Goal: Information Seeking & Learning: Check status

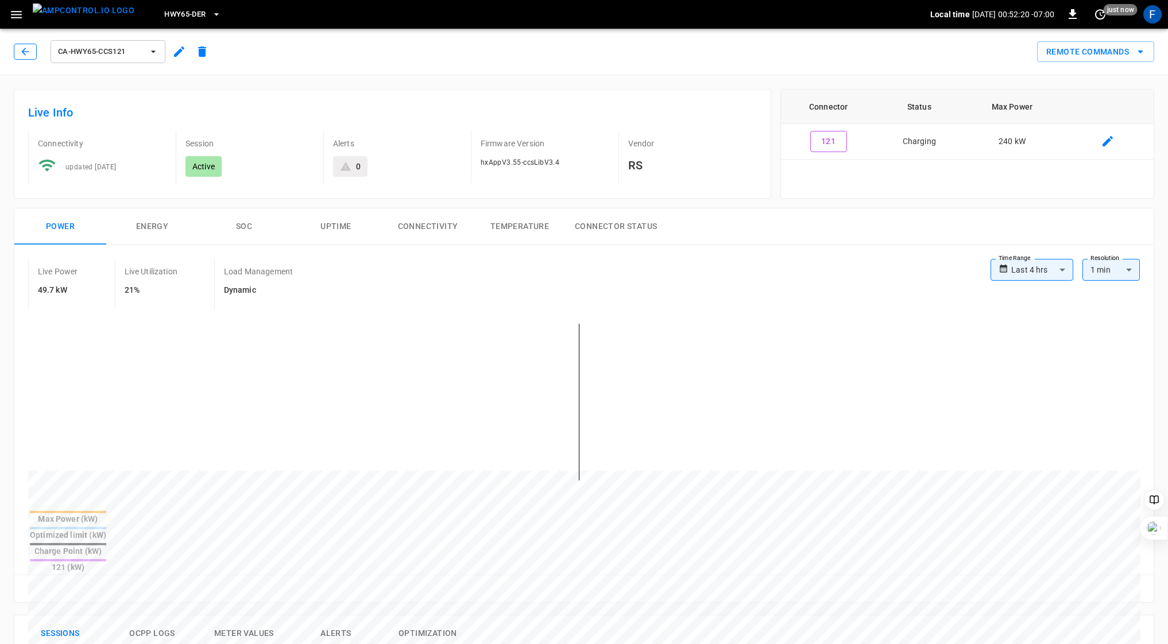
click at [29, 53] on icon "button" at bounding box center [25, 51] width 11 height 11
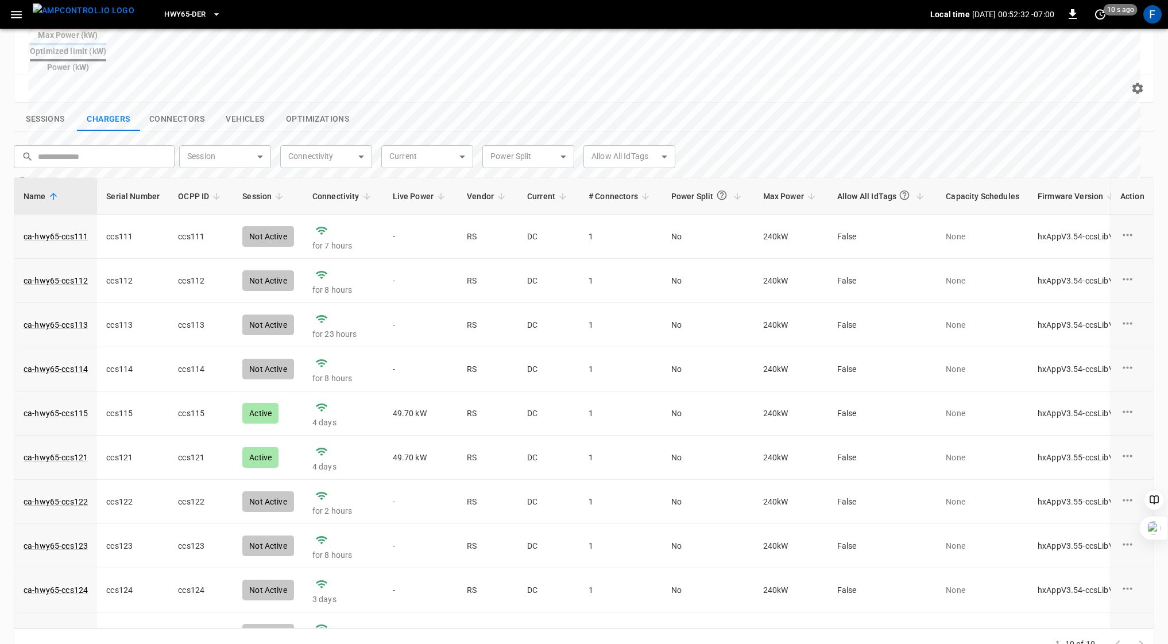
scroll to position [28, 0]
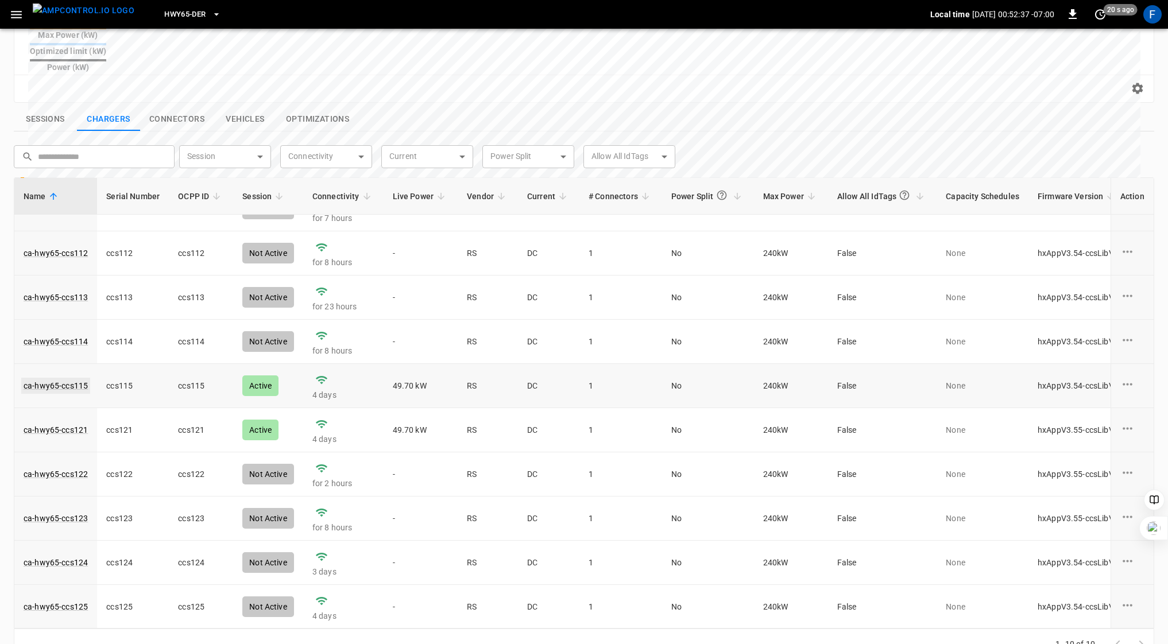
click at [53, 364] on td "ca-hwy65-ccs115" at bounding box center [55, 386] width 83 height 44
click at [53, 378] on link "ca-hwy65-ccs115" at bounding box center [55, 386] width 69 height 16
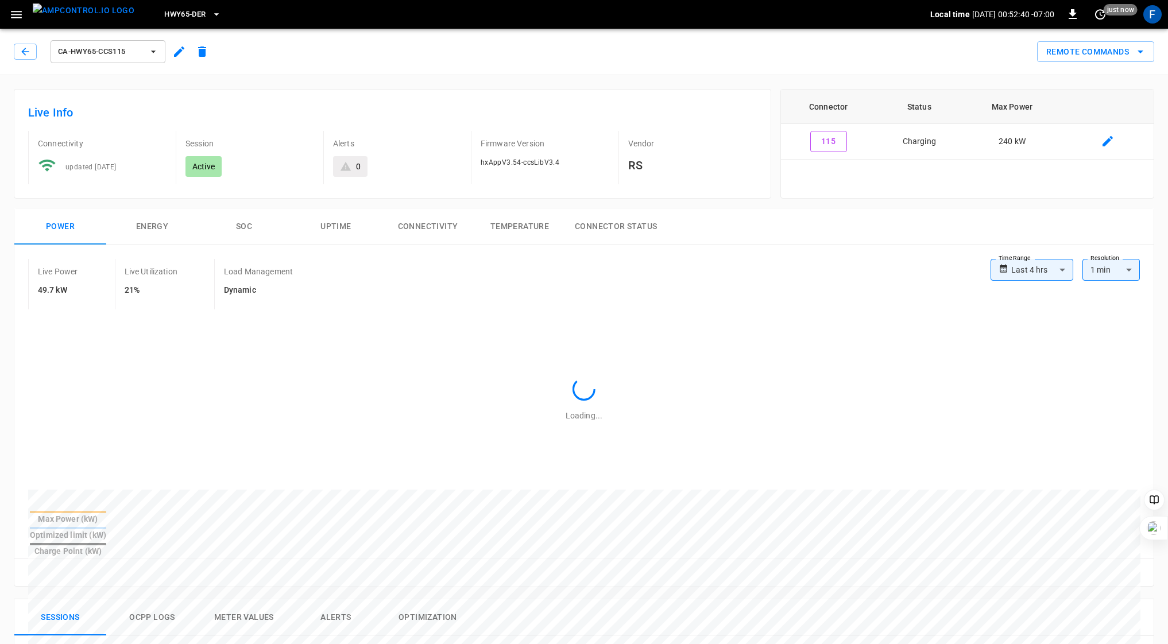
click at [244, 218] on button "SOC" at bounding box center [244, 226] width 92 height 37
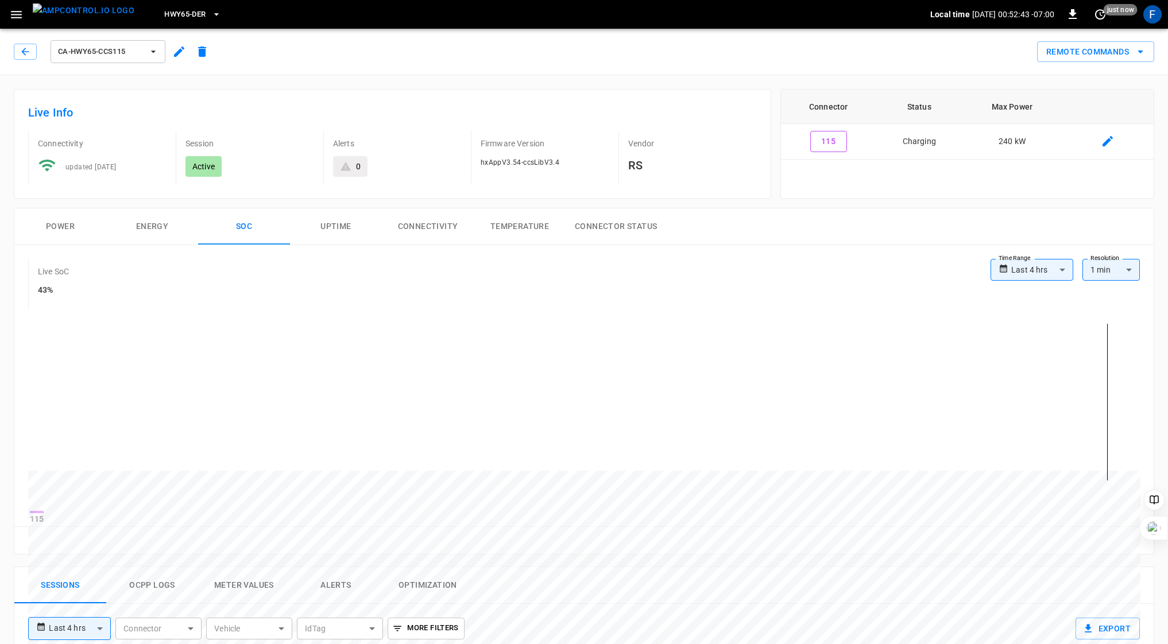
click at [48, 223] on button "Power" at bounding box center [60, 226] width 92 height 37
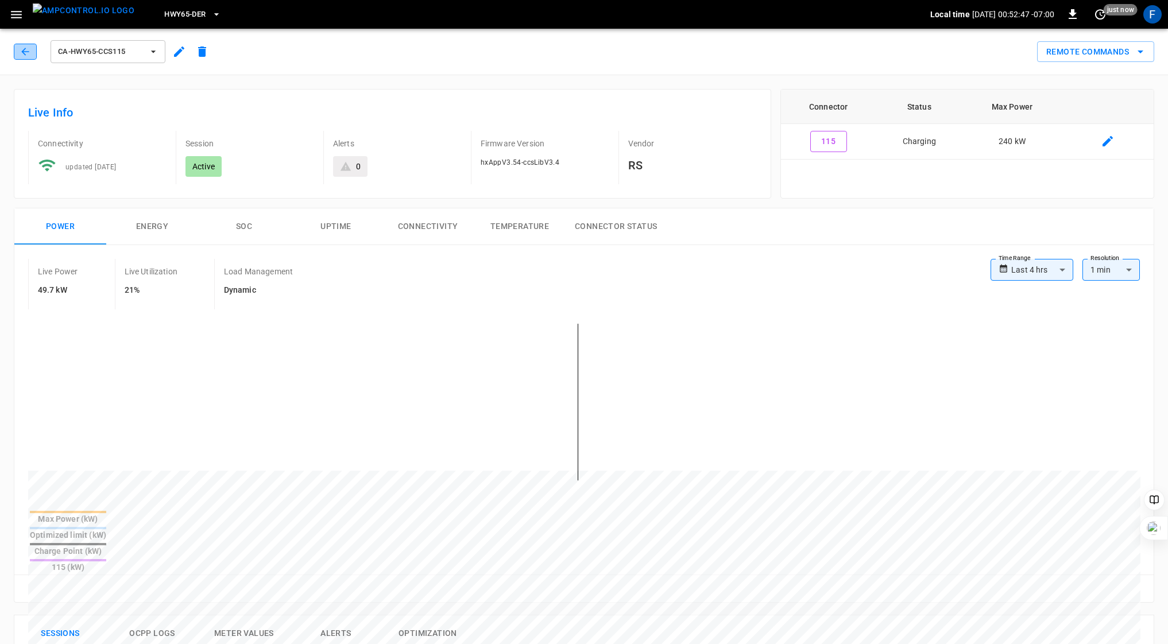
click at [27, 46] on icon "button" at bounding box center [25, 51] width 11 height 11
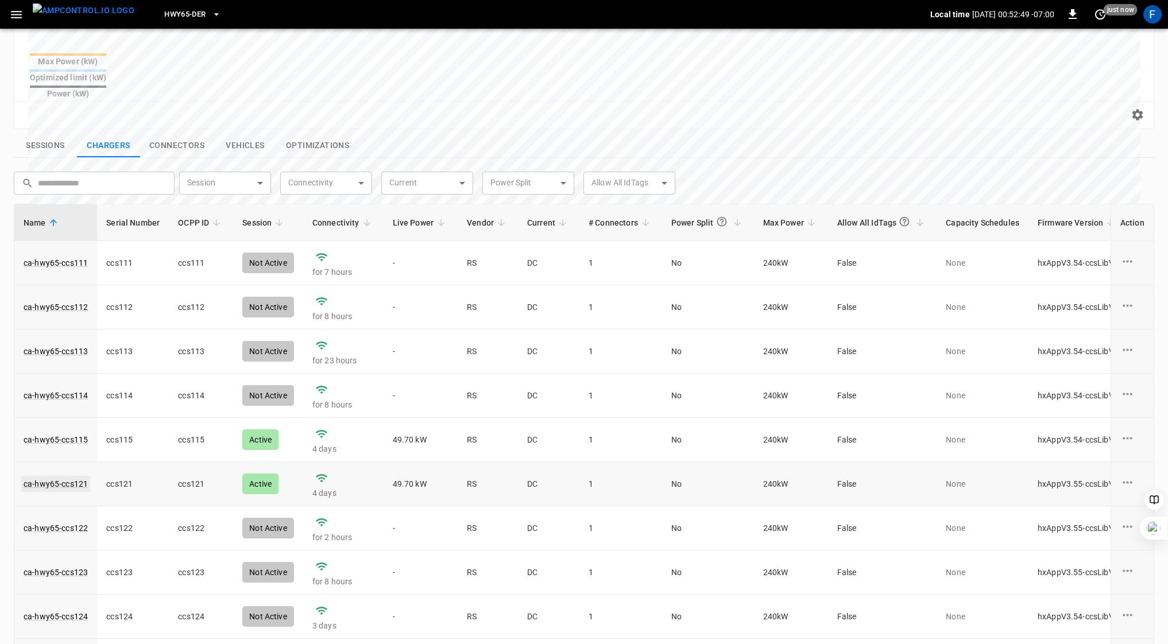
click at [59, 476] on link "ca-hwy65-ccs121" at bounding box center [55, 484] width 69 height 16
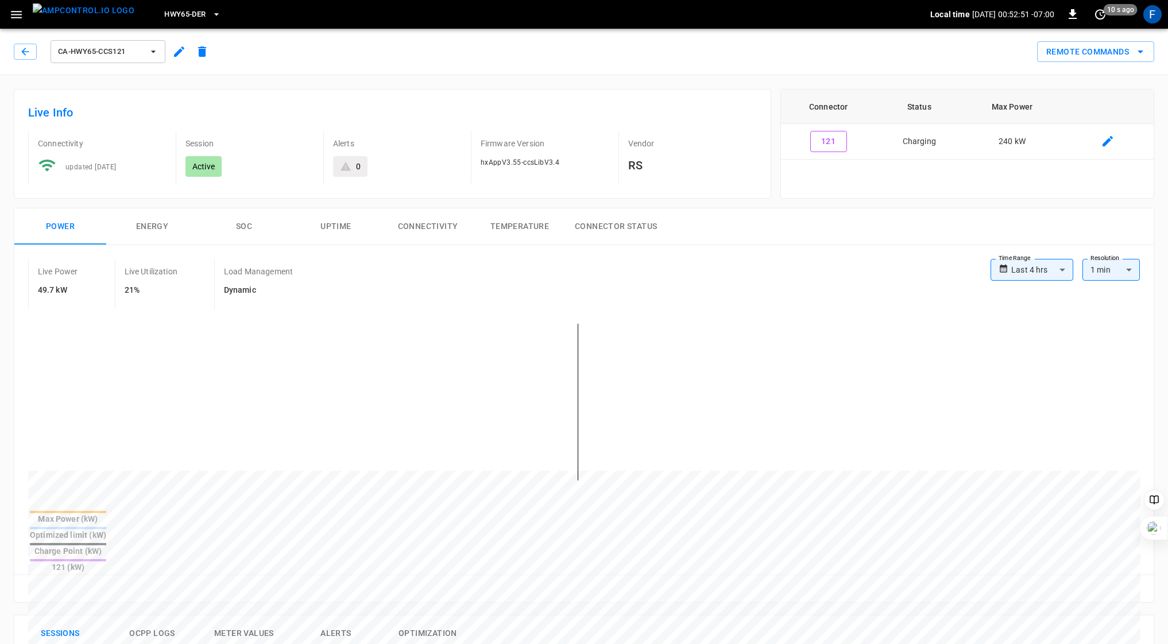
click at [241, 227] on button "SOC" at bounding box center [244, 226] width 92 height 37
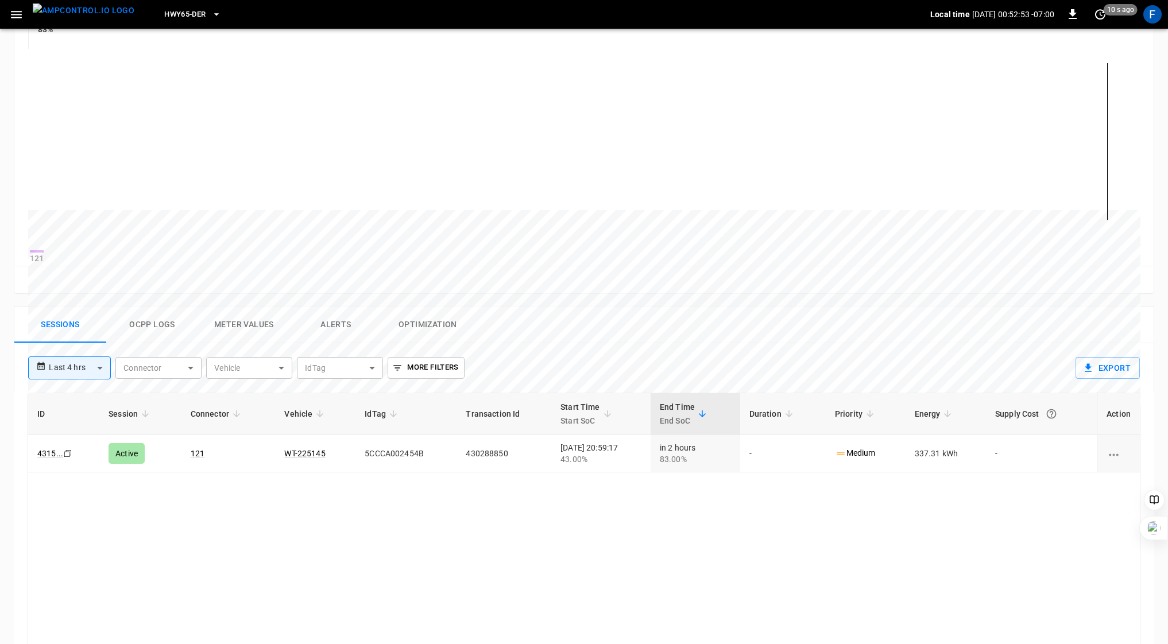
scroll to position [349, 0]
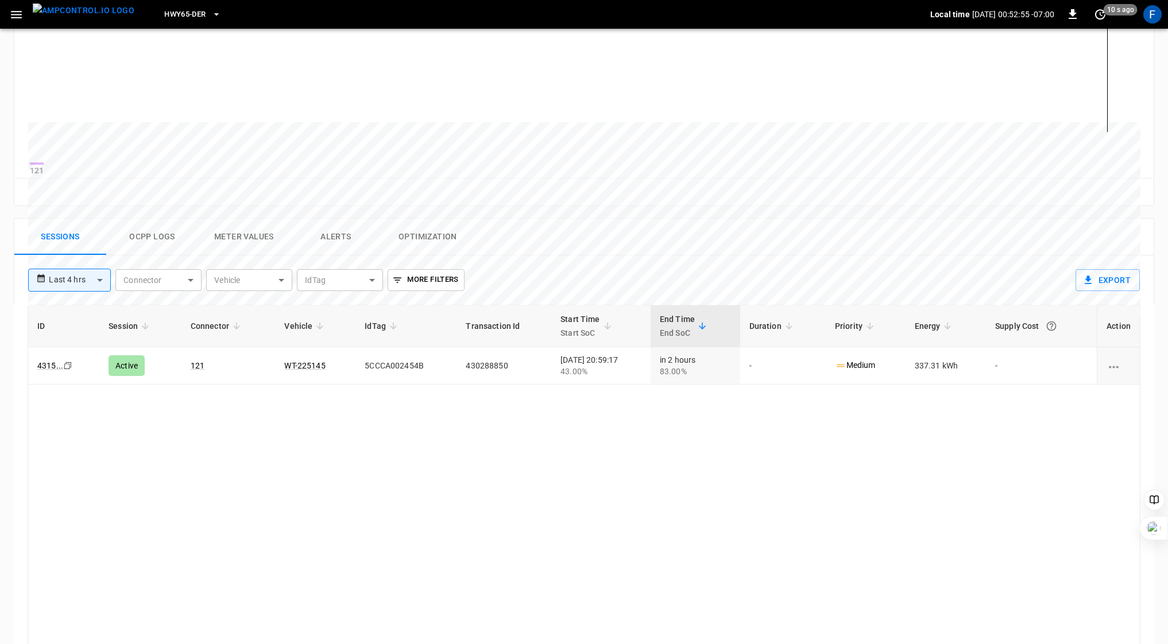
click at [158, 237] on button "Ocpp logs" at bounding box center [152, 237] width 92 height 37
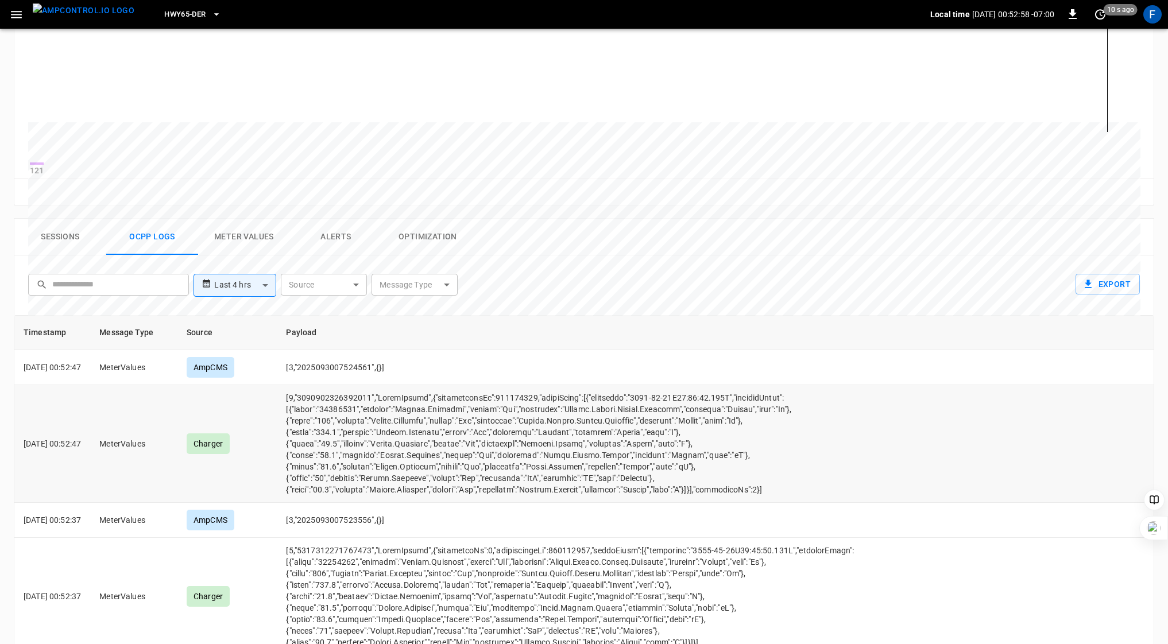
click at [340, 488] on td "opcc-messages-table" at bounding box center [576, 444] width 599 height 118
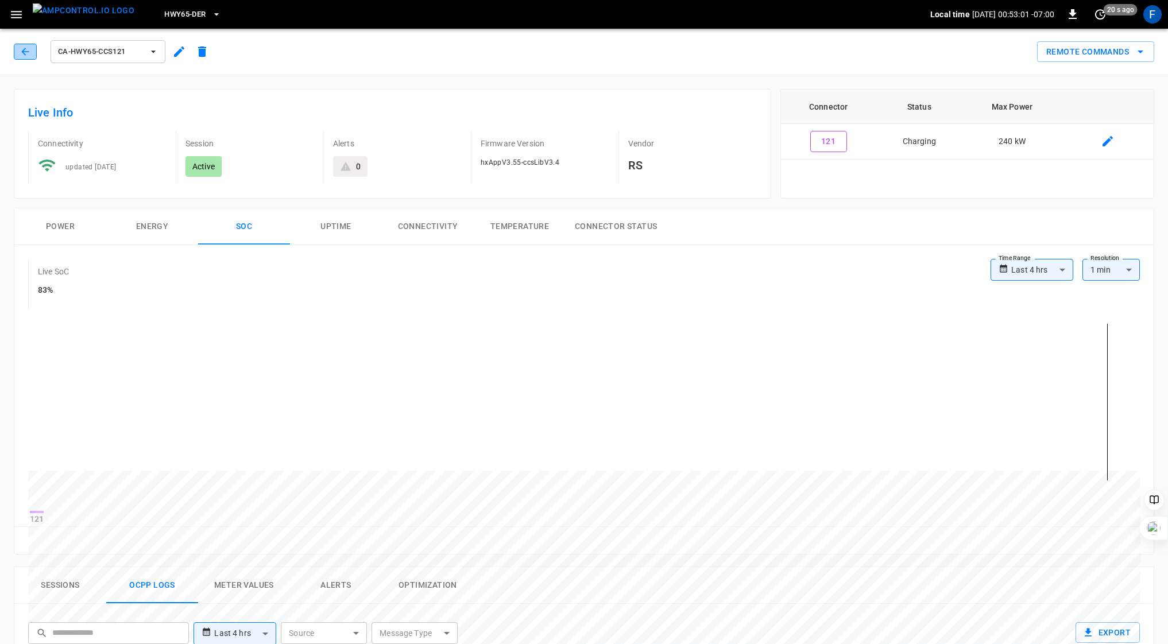
click at [25, 55] on icon "button" at bounding box center [24, 51] width 7 height 7
